Goal: Find specific page/section: Find specific page/section

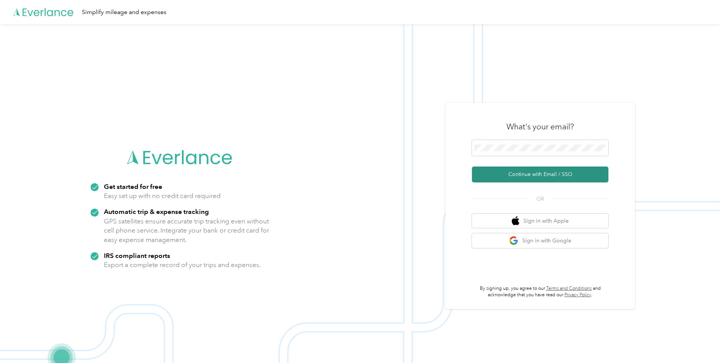
click at [542, 176] on button "Continue with Email / SSO" at bounding box center [540, 174] width 136 height 16
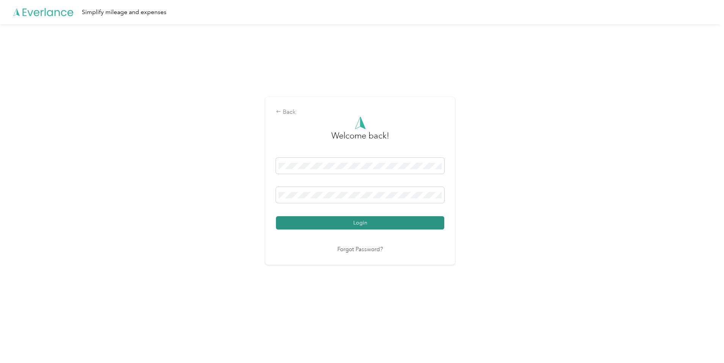
click at [367, 220] on button "Login" at bounding box center [360, 222] width 168 height 13
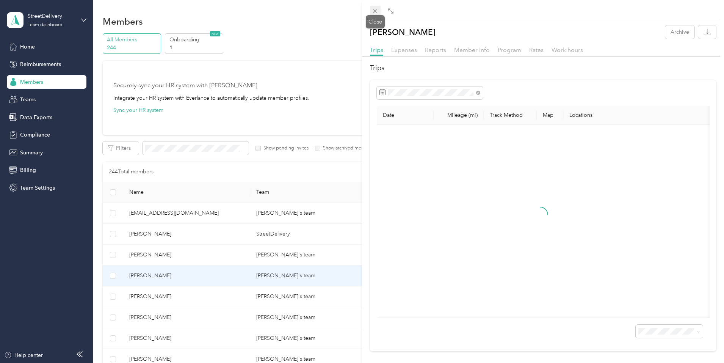
click at [374, 11] on icon at bounding box center [375, 11] width 6 height 6
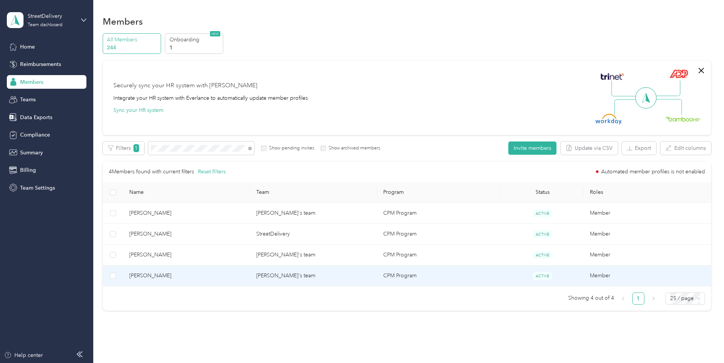
click at [203, 278] on span "[PERSON_NAME]" at bounding box center [186, 275] width 115 height 8
